Goal: Navigation & Orientation: Find specific page/section

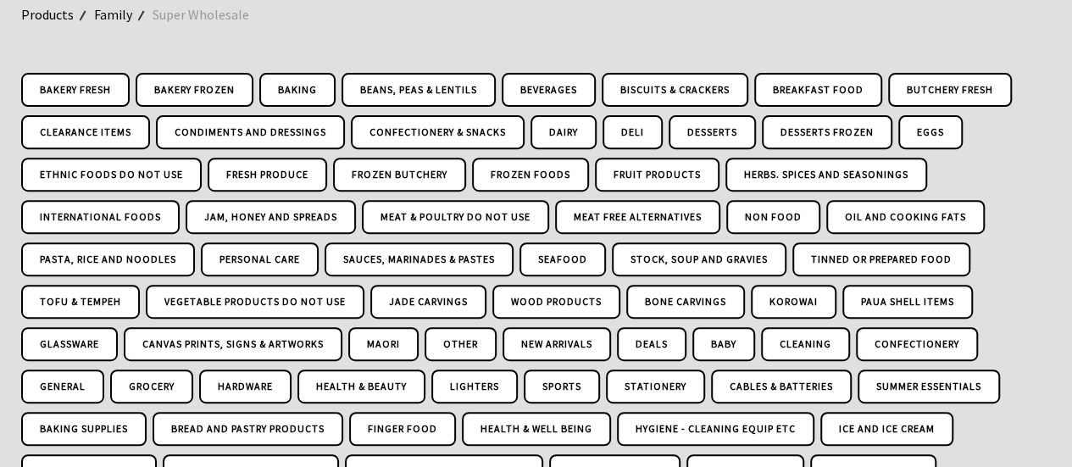
scroll to position [290, 0]
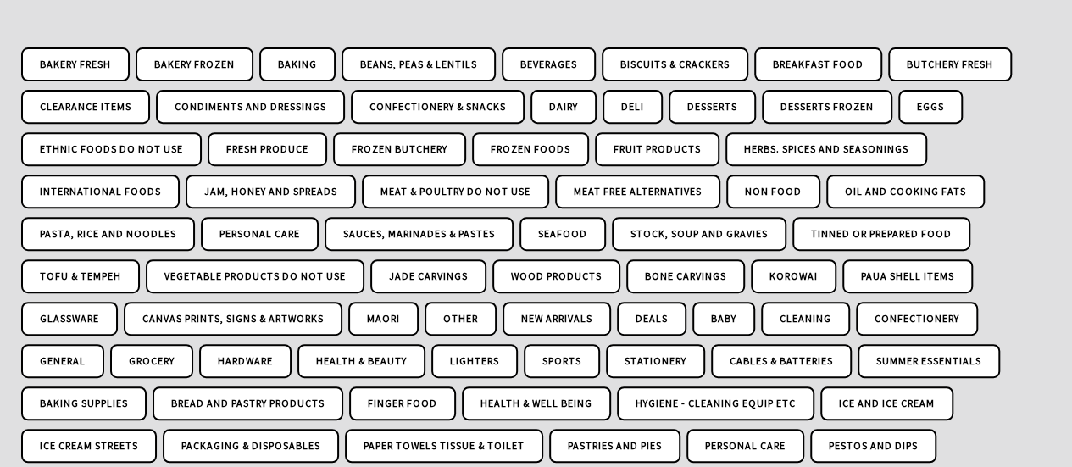
drag, startPoint x: 1077, startPoint y: 25, endPoint x: 1080, endPoint y: 45, distance: 20.5
click at [524, 145] on link "Frozen Foods" at bounding box center [530, 149] width 117 height 34
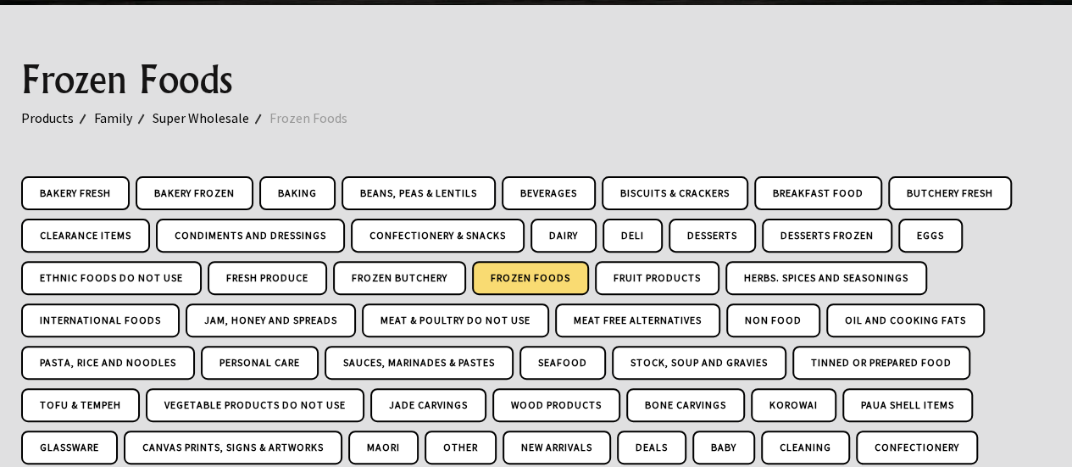
scroll to position [170, 0]
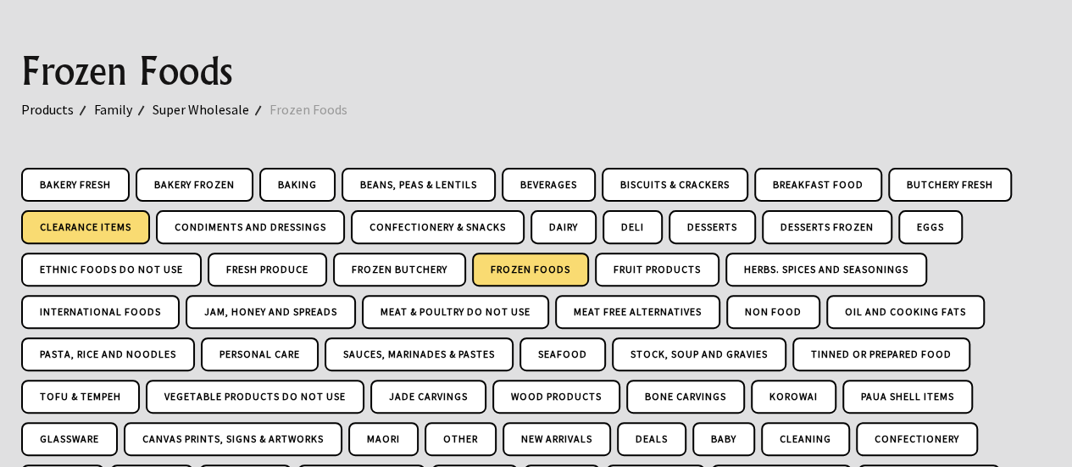
click at [108, 229] on link "Clearance Items" at bounding box center [85, 227] width 129 height 34
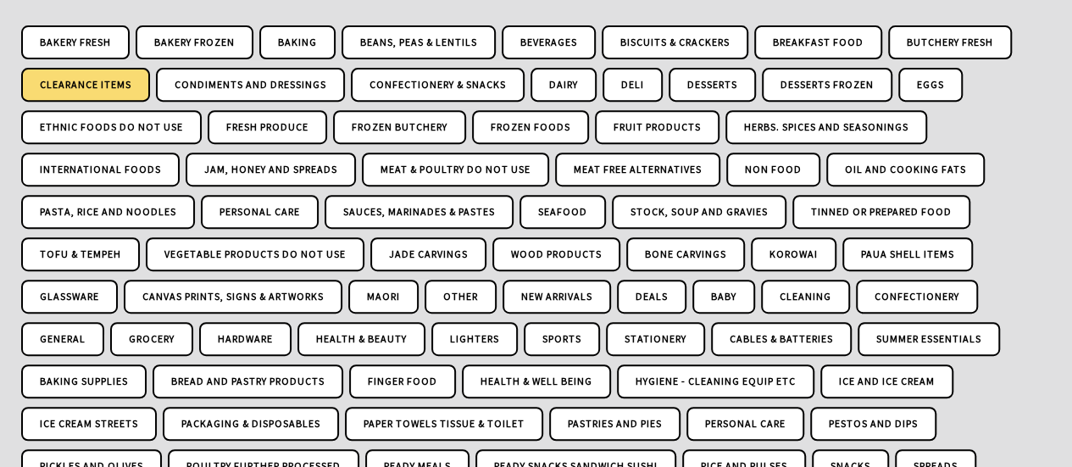
scroll to position [314, 0]
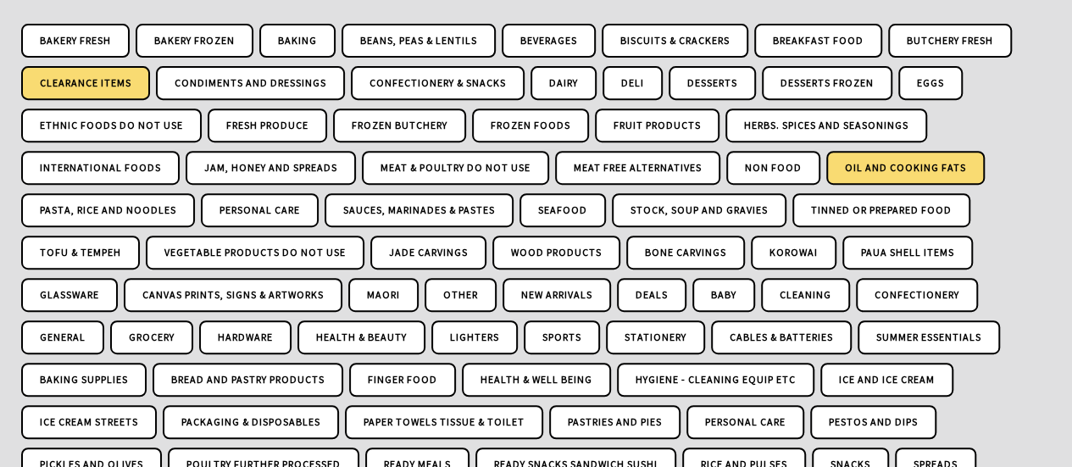
click at [924, 172] on link "Oil and Cooking Fats" at bounding box center [905, 168] width 159 height 34
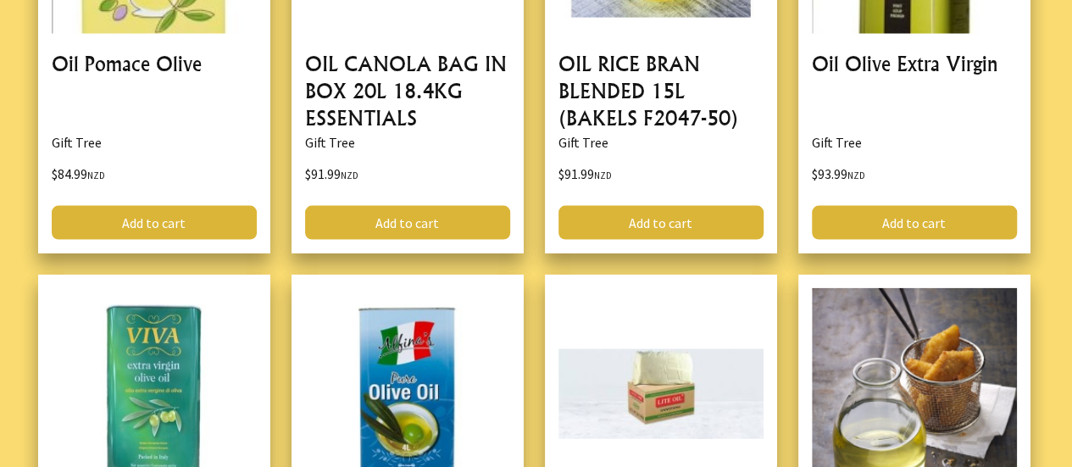
scroll to position [4998, 0]
